Goal: Task Accomplishment & Management: Use online tool/utility

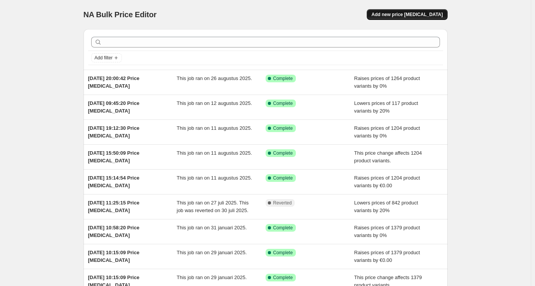
click at [423, 17] on span "Add new price change job" at bounding box center [407, 15] width 71 height 6
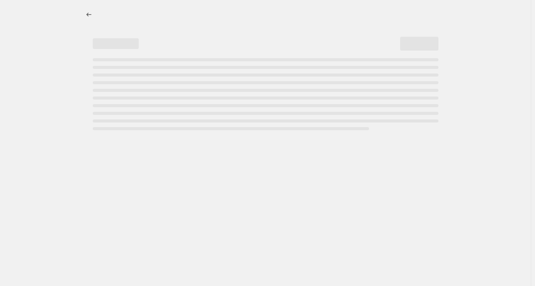
select select "percentage"
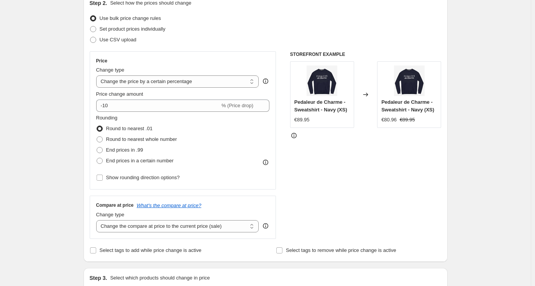
scroll to position [96, 0]
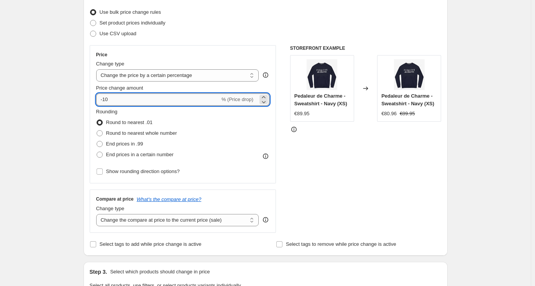
drag, startPoint x: 127, startPoint y: 105, endPoint x: 103, endPoint y: 102, distance: 24.7
click at [103, 102] on input "-10" at bounding box center [158, 100] width 124 height 12
type input "0"
click at [77, 76] on div "Create new price change job. This page is ready Create new price change job Dra…" at bounding box center [265, 287] width 383 height 767
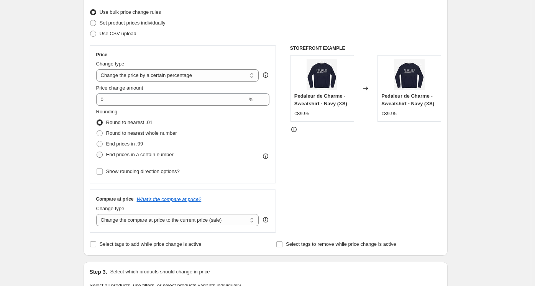
click at [113, 153] on span "End prices in a certain number" at bounding box center [139, 155] width 67 height 6
click at [97, 152] on input "End prices in a certain number" at bounding box center [97, 152] width 0 height 0
radio input "true"
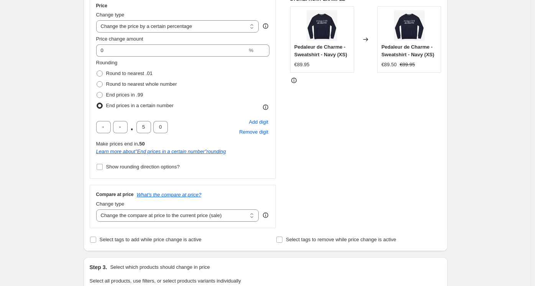
scroll to position [148, 0]
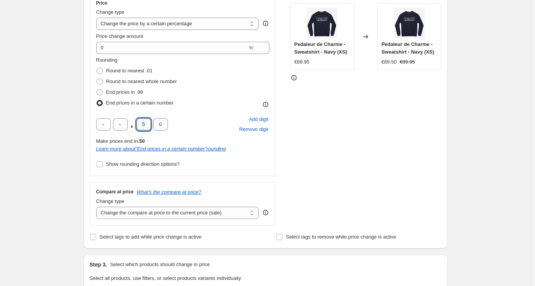
drag, startPoint x: 150, startPoint y: 126, endPoint x: 133, endPoint y: 125, distance: 17.7
click at [133, 125] on div ". 5 0" at bounding box center [132, 124] width 72 height 12
type input "0"
click at [368, 130] on div "STOREFRONT EXAMPLE Pedaleur de Charme - Sweatshirt - Navy (XS) €89.95 Changed t…" at bounding box center [365, 109] width 151 height 232
click at [127, 160] on label "Show rounding direction options?" at bounding box center [138, 164] width 84 height 11
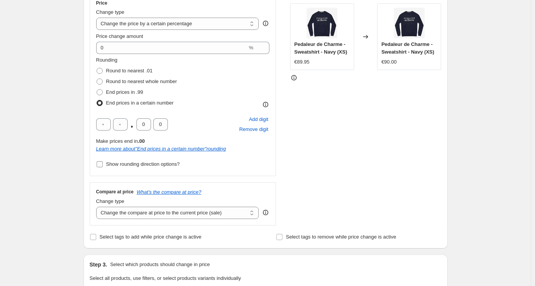
click at [103, 161] on input "Show rounding direction options?" at bounding box center [100, 164] width 6 height 6
checkbox input "true"
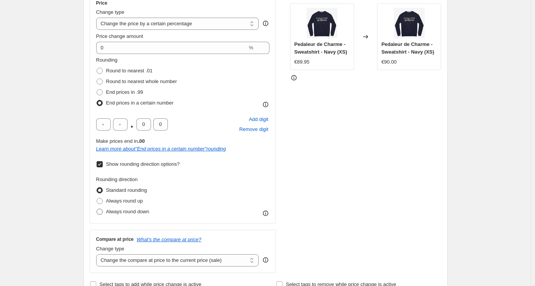
click at [117, 214] on span "Always round down" at bounding box center [127, 212] width 43 height 6
click at [97, 209] on input "Always round down" at bounding box center [97, 209] width 0 height 0
radio input "true"
click at [376, 151] on div "STOREFRONT EXAMPLE Pedaleur de Charme - Sweatshirt - Navy (XS) €89.95 Changed t…" at bounding box center [365, 133] width 151 height 280
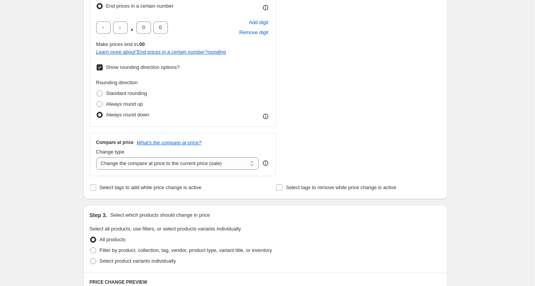
scroll to position [246, 0]
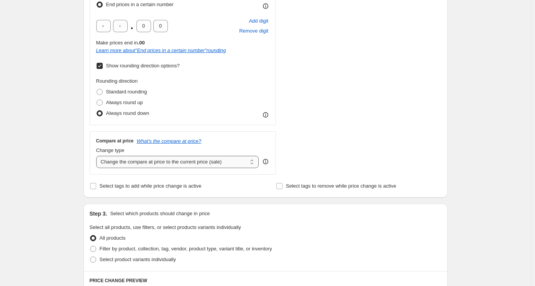
click at [157, 164] on select "Change the compare at price to the current price (sale) Change the compare at p…" at bounding box center [177, 162] width 163 height 12
select select "percentage"
click at [98, 156] on select "Change the compare at price to the current price (sale) Change the compare at p…" at bounding box center [177, 162] width 163 height 12
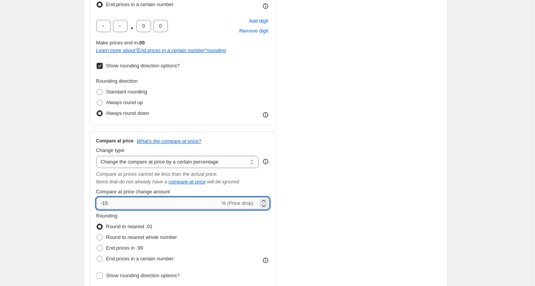
click at [115, 202] on input "-15" at bounding box center [158, 203] width 124 height 12
type input "-1"
type input "0"
click at [80, 198] on div "Step 1. Optionally give your price change job a title (eg "March 30% off sale o…" at bounding box center [262, 228] width 370 height 902
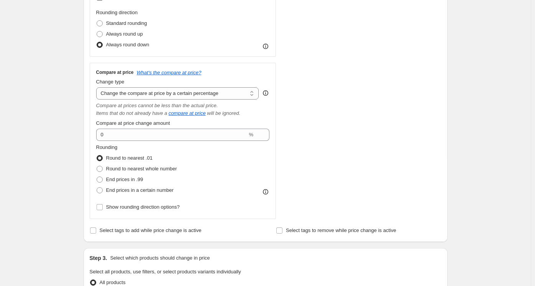
scroll to position [344, 0]
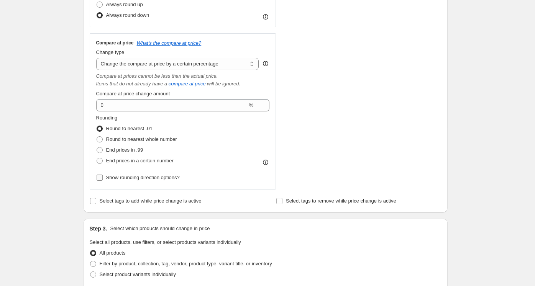
click at [117, 182] on label "Show rounding direction options?" at bounding box center [138, 178] width 84 height 11
click at [103, 181] on input "Show rounding direction options?" at bounding box center [100, 178] width 6 height 6
checkbox input "true"
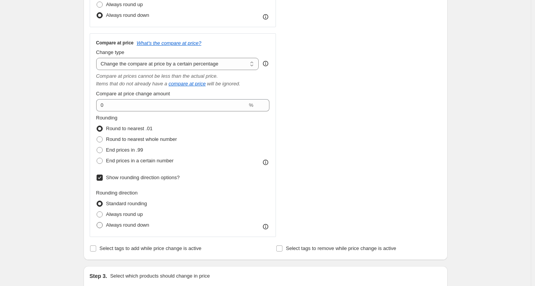
click at [118, 227] on span "Always round down" at bounding box center [127, 225] width 43 height 6
click at [97, 223] on input "Always round down" at bounding box center [97, 222] width 0 height 0
radio input "true"
click at [376, 159] on div "STOREFRONT EXAMPLE Pedaleur de Charme - Sweatshirt - Navy (XS) €89.95 Changed t…" at bounding box center [365, 17] width 151 height 441
click at [123, 162] on span "End prices in a certain number" at bounding box center [139, 161] width 67 height 6
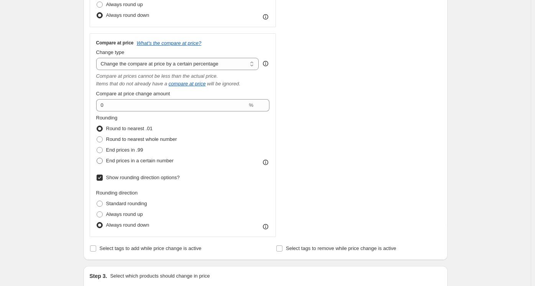
click at [97, 158] on input "End prices in a certain number" at bounding box center [97, 158] width 0 height 0
radio input "true"
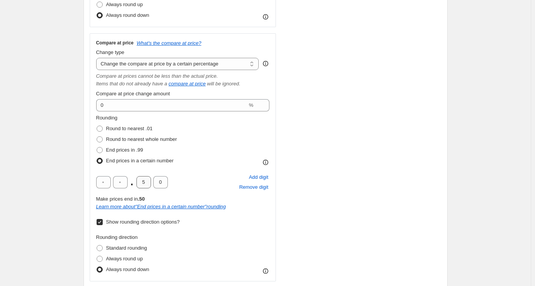
drag, startPoint x: 152, startPoint y: 188, endPoint x: 146, endPoint y: 186, distance: 5.9
click at [146, 186] on div ". 5 0" at bounding box center [132, 182] width 72 height 12
click at [146, 186] on input "5" at bounding box center [144, 182] width 15 height 12
type input "0"
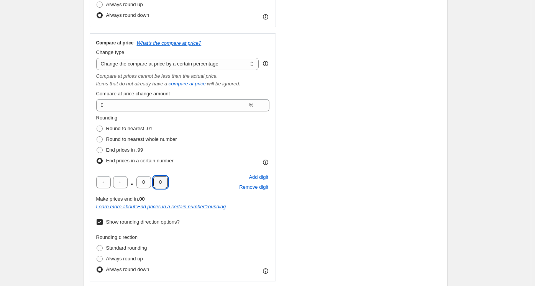
click at [359, 174] on div "STOREFRONT EXAMPLE Pedaleur de Charme - Sweatshirt - Navy (XS) €89.95 Changed t…" at bounding box center [365, 39] width 151 height 485
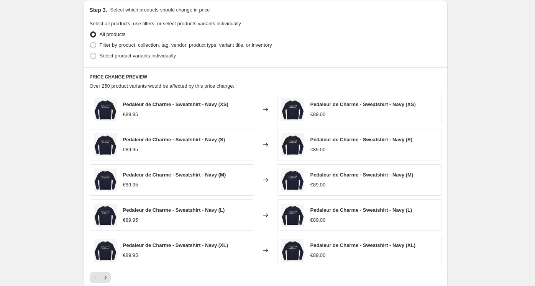
scroll to position [775, 0]
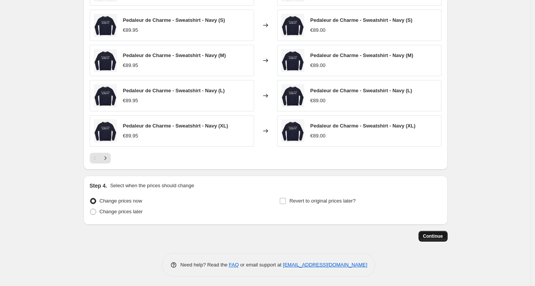
click at [434, 237] on span "Continue" at bounding box center [433, 237] width 20 height 6
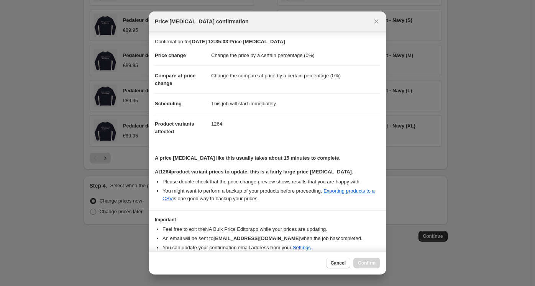
scroll to position [30, 0]
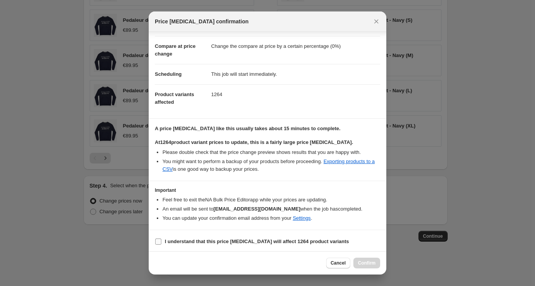
click at [225, 244] on label "I understand that this price change job will affect 1264 product variants" at bounding box center [252, 242] width 194 height 11
click at [161, 244] on input "I understand that this price change job will affect 1264 product variants" at bounding box center [158, 242] width 6 height 6
checkbox input "true"
click at [362, 263] on span "Confirm" at bounding box center [367, 263] width 18 height 6
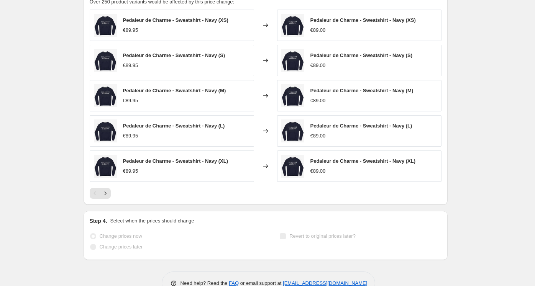
scroll to position [795, 0]
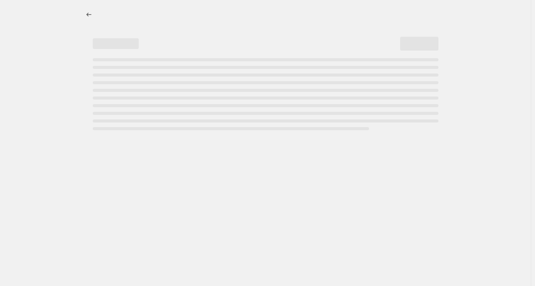
select select "percentage"
